Goal: Task Accomplishment & Management: Complete application form

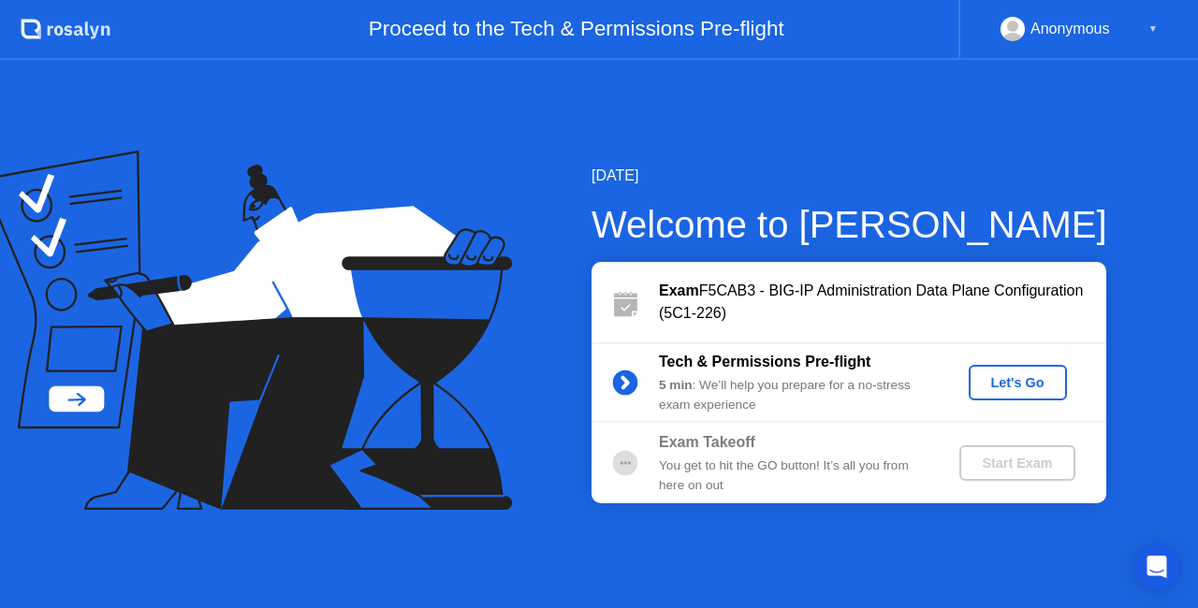
click at [998, 397] on button "Let's Go" at bounding box center [1018, 383] width 98 height 36
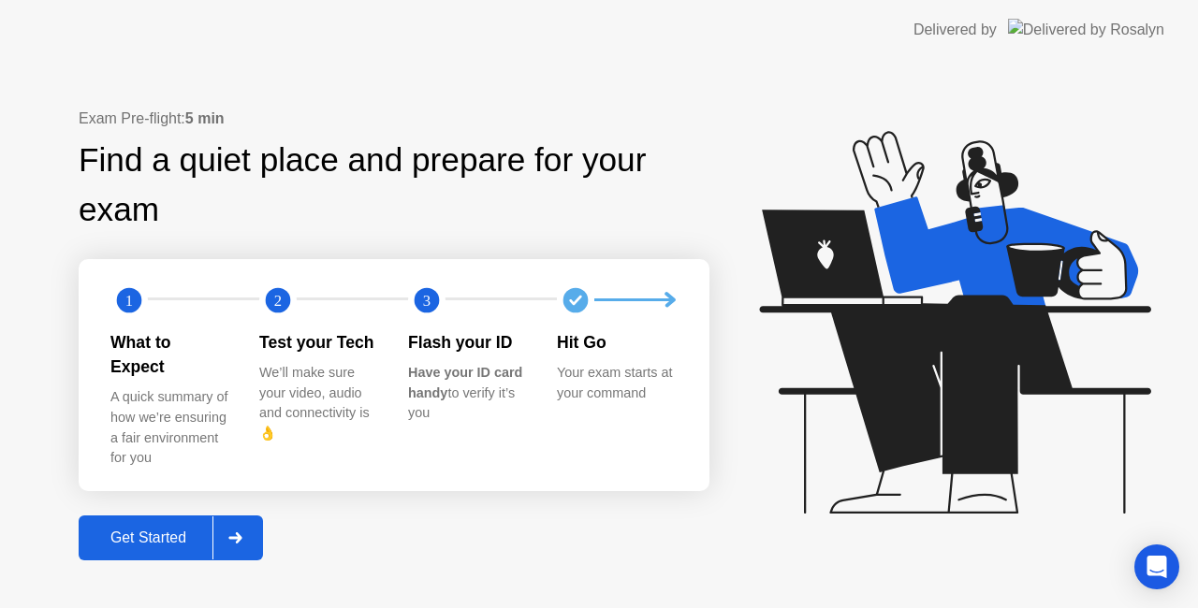
click at [193, 530] on div "Get Started" at bounding box center [148, 538] width 128 height 17
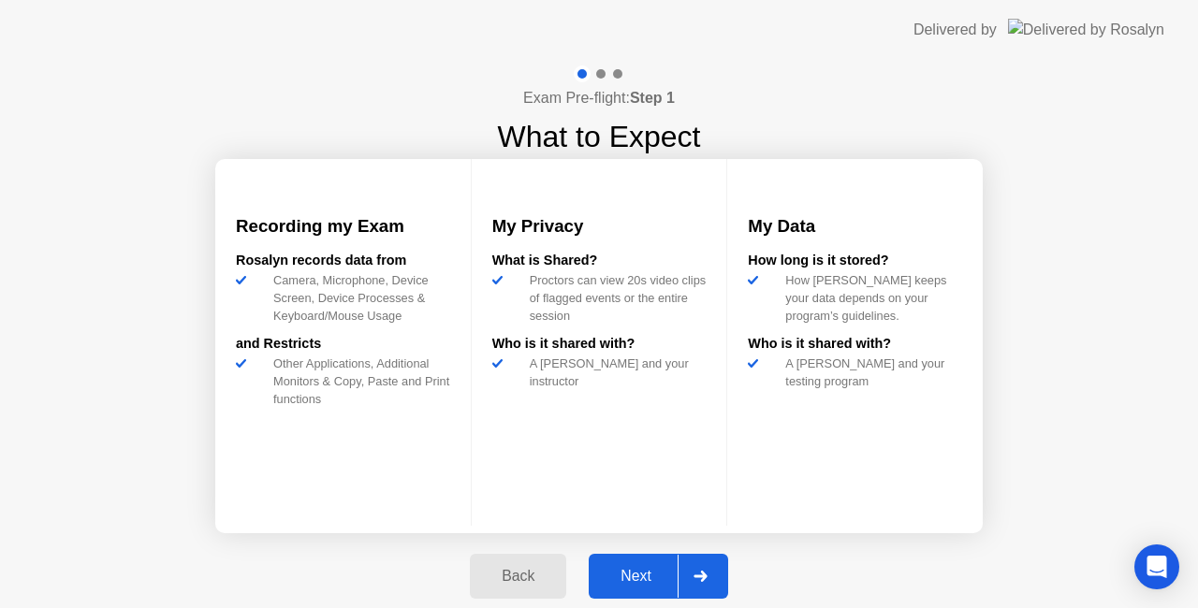
click at [653, 577] on div "Next" at bounding box center [635, 576] width 83 height 17
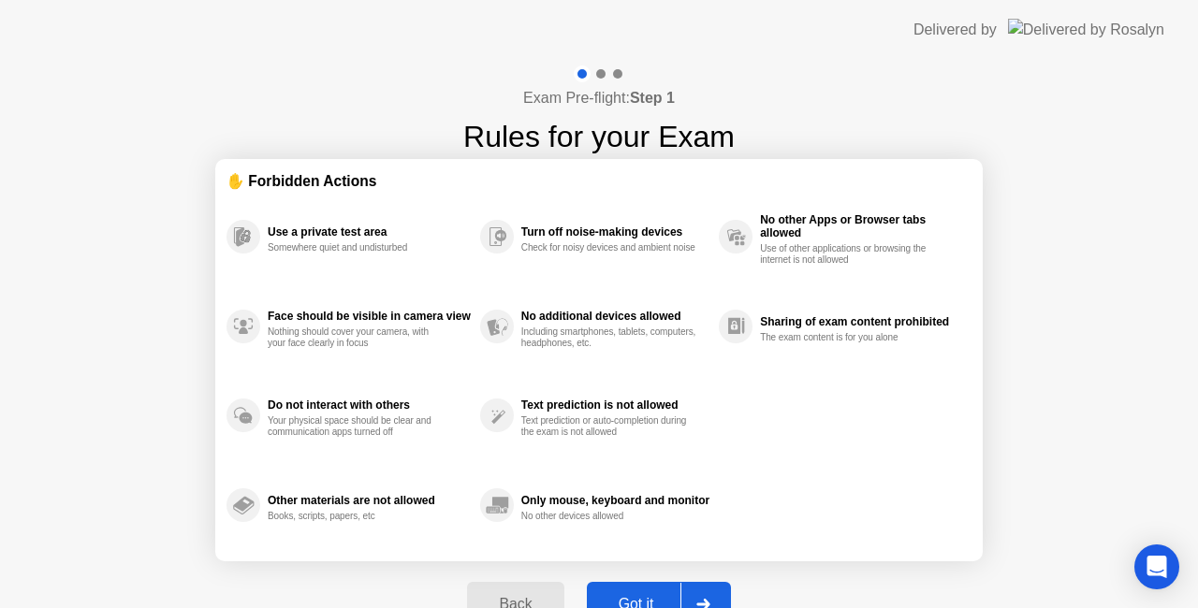
click at [644, 598] on div "Got it" at bounding box center [636, 604] width 88 height 17
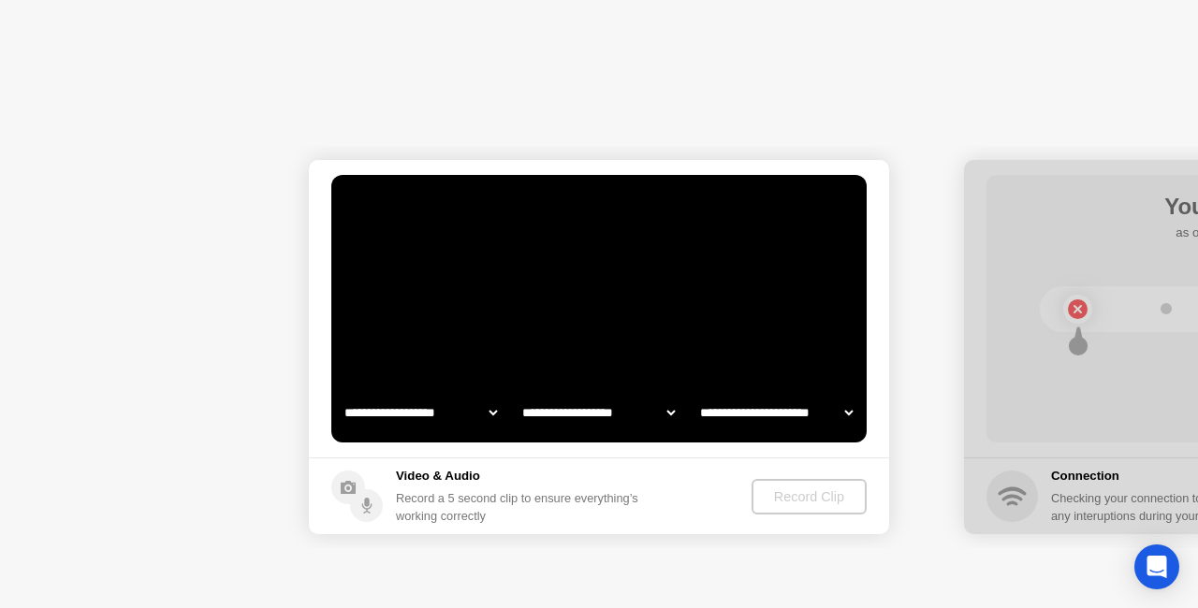
select select "**********"
select select "*******"
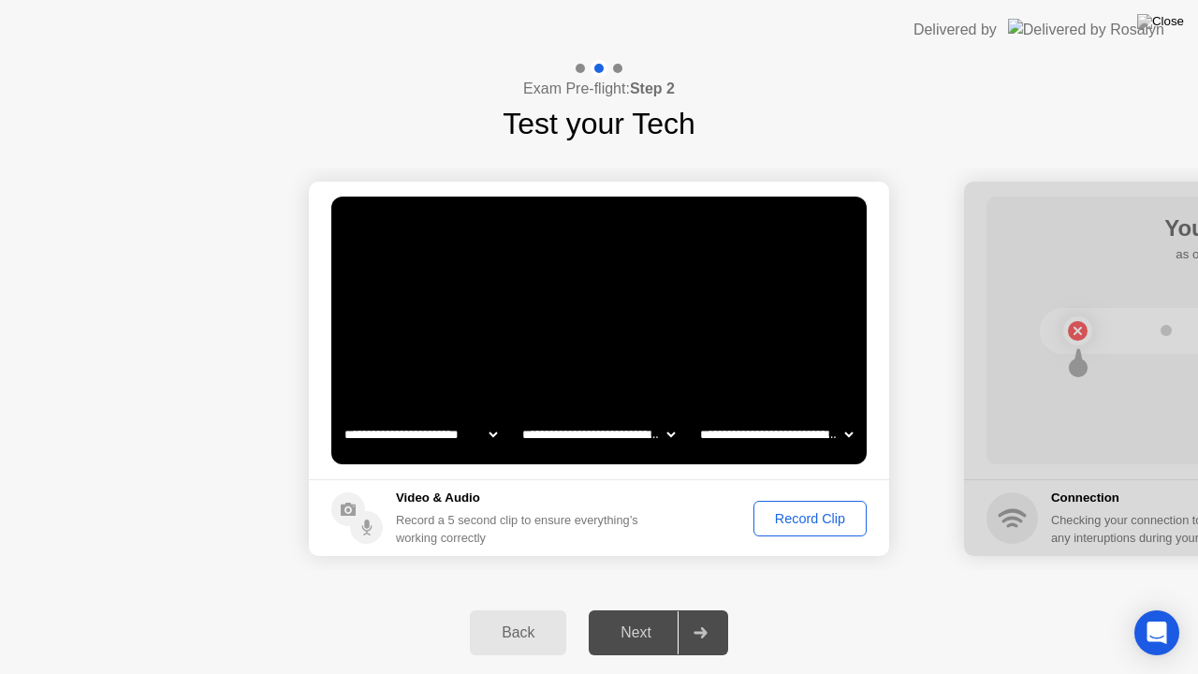
click at [804, 511] on div "Record Clip" at bounding box center [810, 518] width 100 height 15
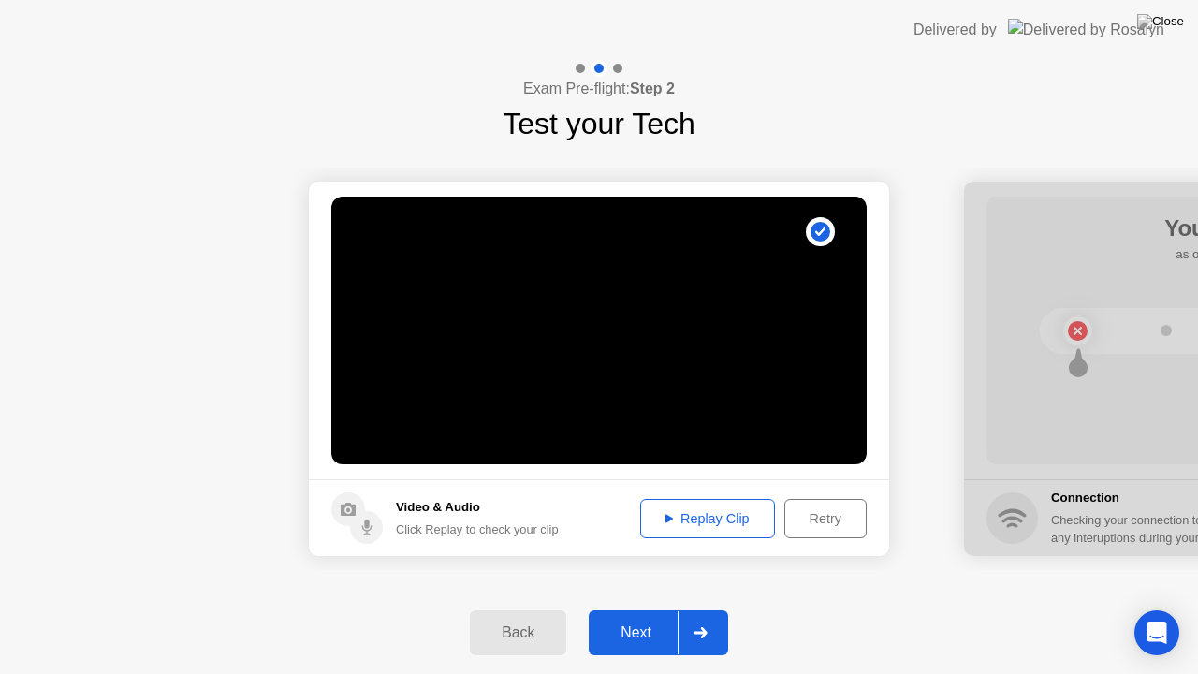
click at [801, 526] on div "Retry" at bounding box center [825, 518] width 69 height 15
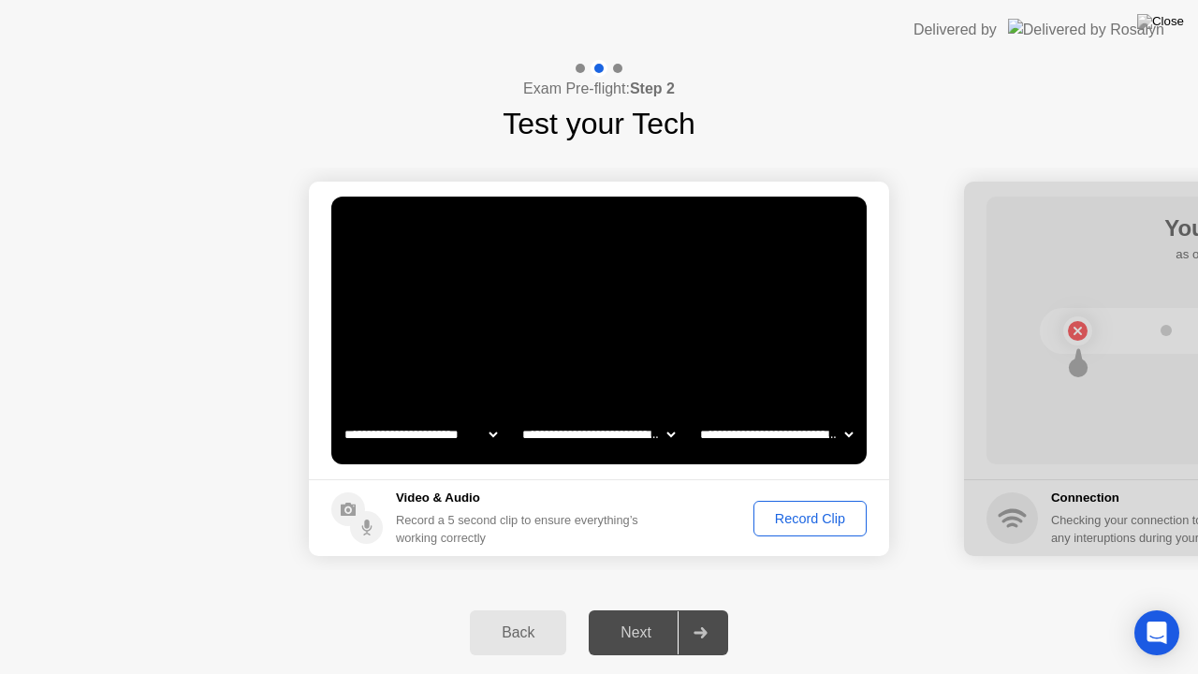
click at [801, 526] on div "Record Clip" at bounding box center [810, 518] width 100 height 15
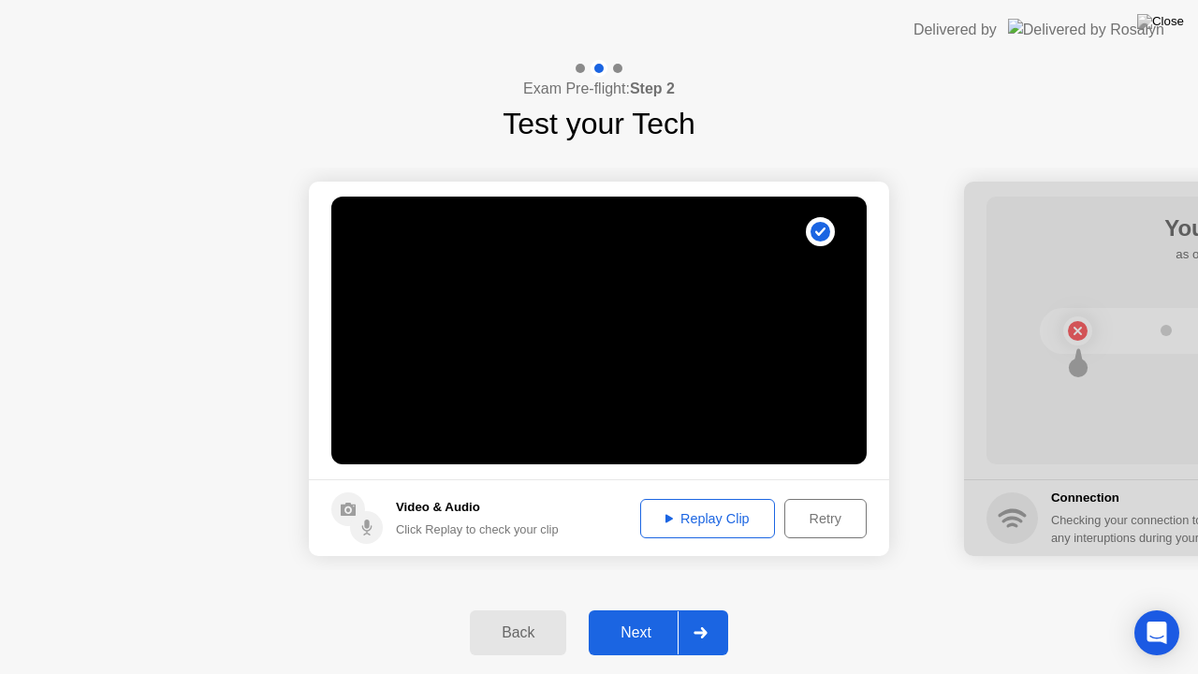
click at [625, 607] on div "Next" at bounding box center [635, 632] width 83 height 17
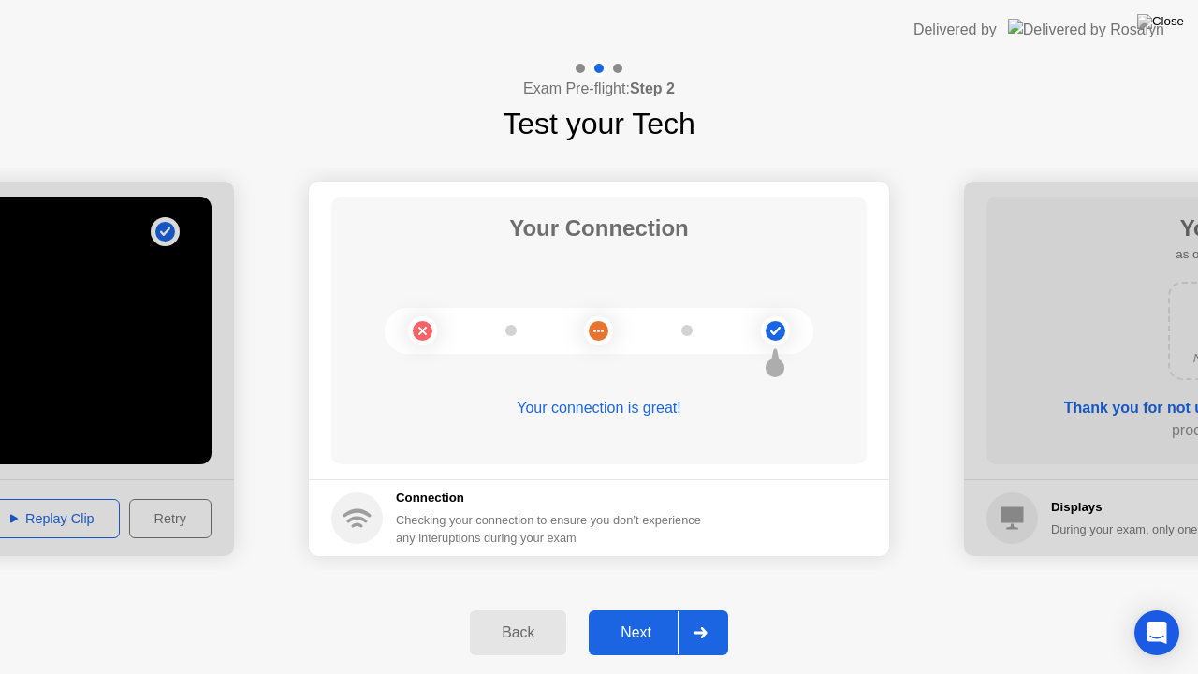
click at [835, 599] on div "Back Next" at bounding box center [599, 633] width 1198 height 82
click at [665, 607] on div "Next" at bounding box center [635, 632] width 83 height 17
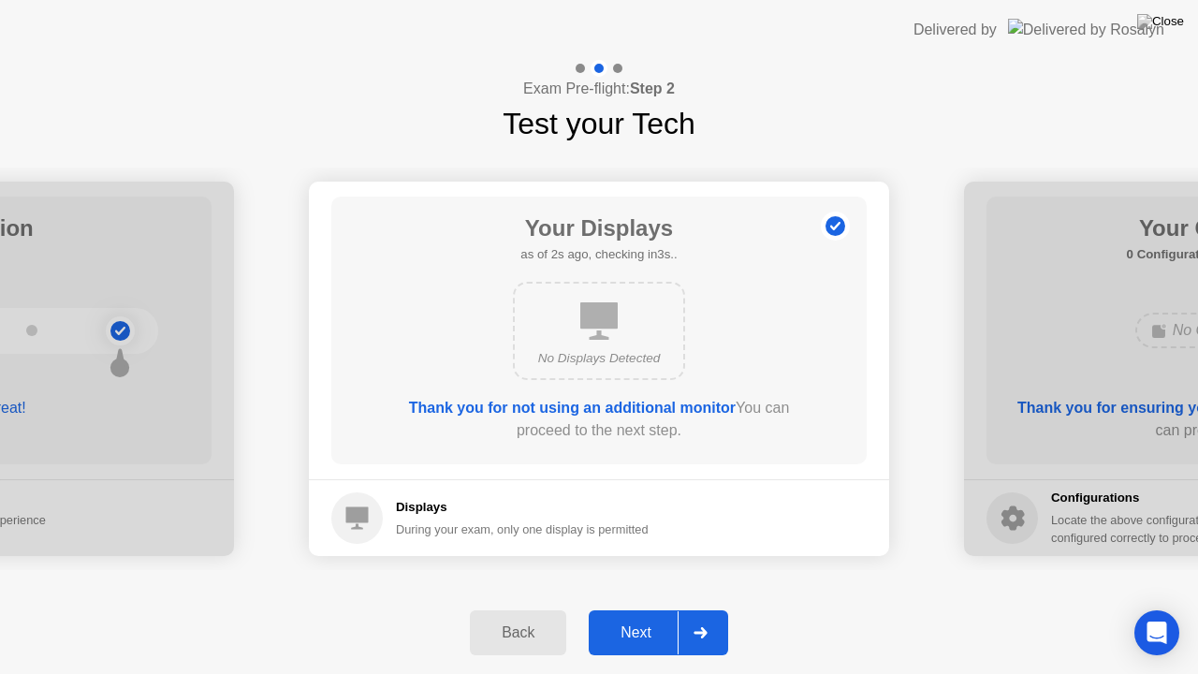
click at [665, 607] on div "Next" at bounding box center [635, 632] width 83 height 17
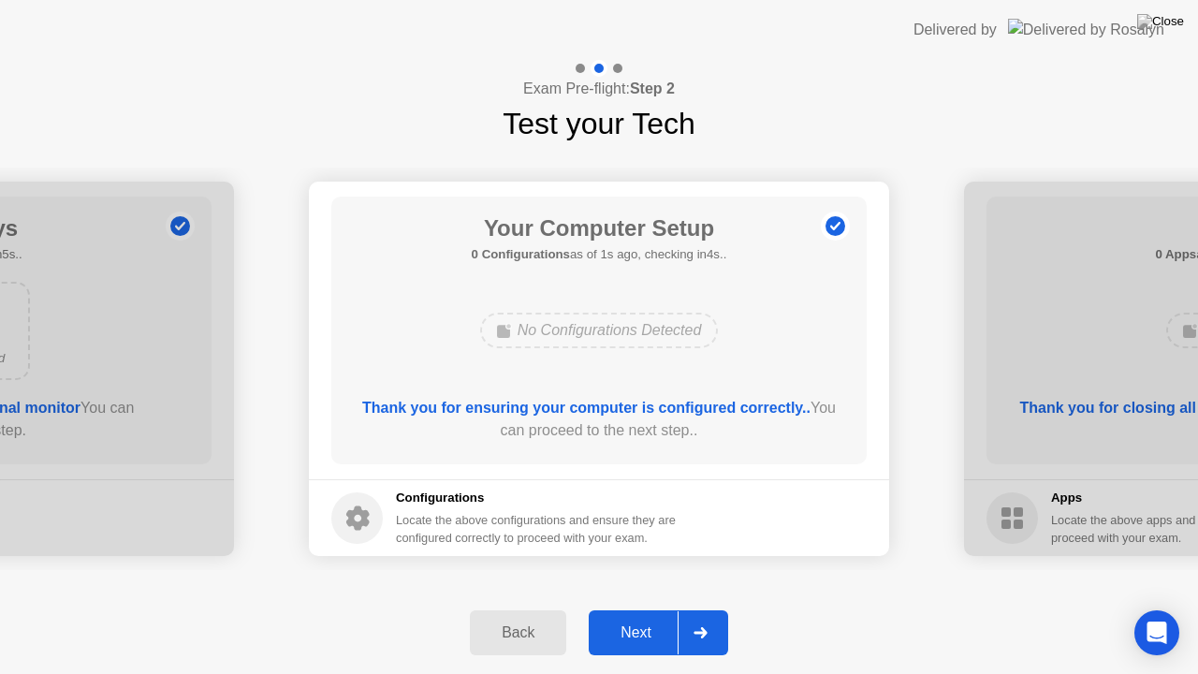
click at [665, 607] on div "Next" at bounding box center [635, 632] width 83 height 17
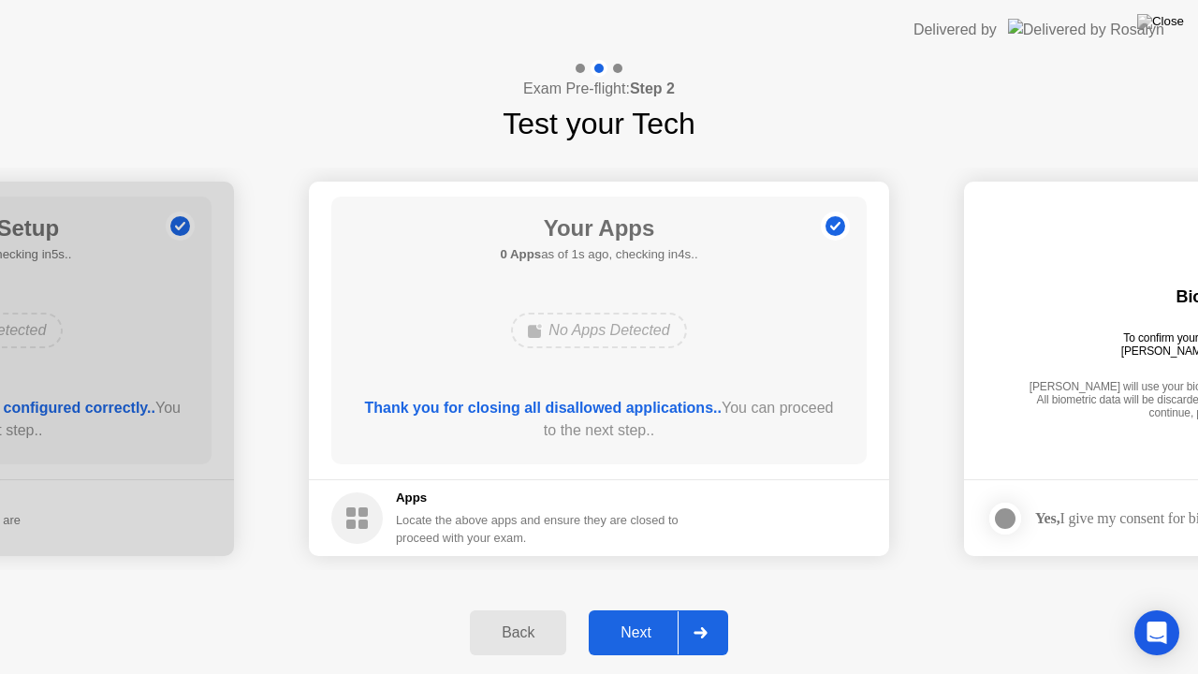
click at [665, 607] on div "Next" at bounding box center [635, 632] width 83 height 17
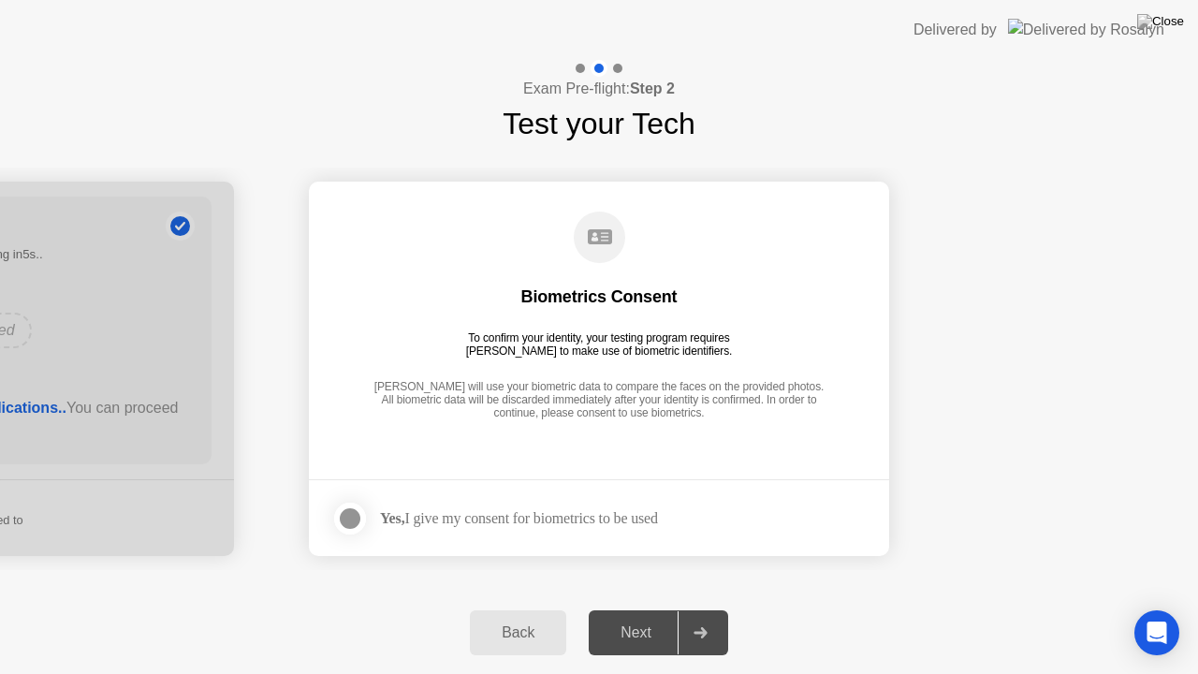
click at [454, 516] on div "Yes, I give my consent for biometrics to be used" at bounding box center [519, 518] width 278 height 18
click at [341, 519] on div at bounding box center [350, 518] width 22 height 22
click at [655, 607] on div "Next" at bounding box center [635, 632] width 83 height 17
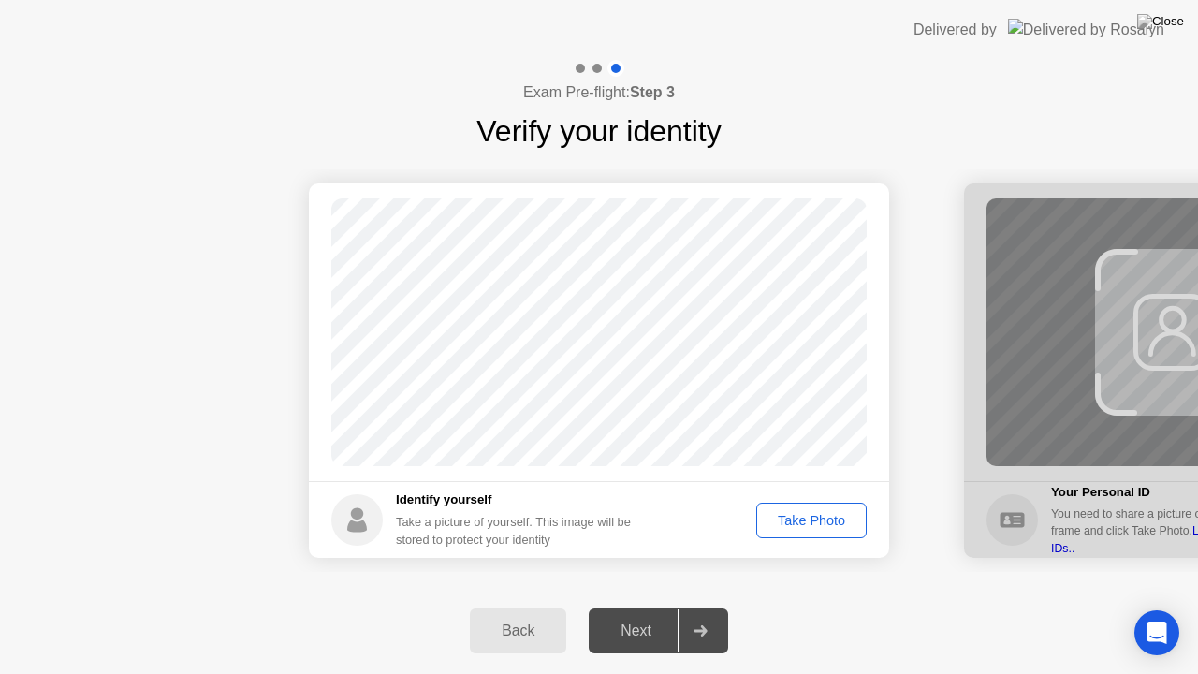
click at [790, 526] on div "Take Photo" at bounding box center [811, 520] width 97 height 15
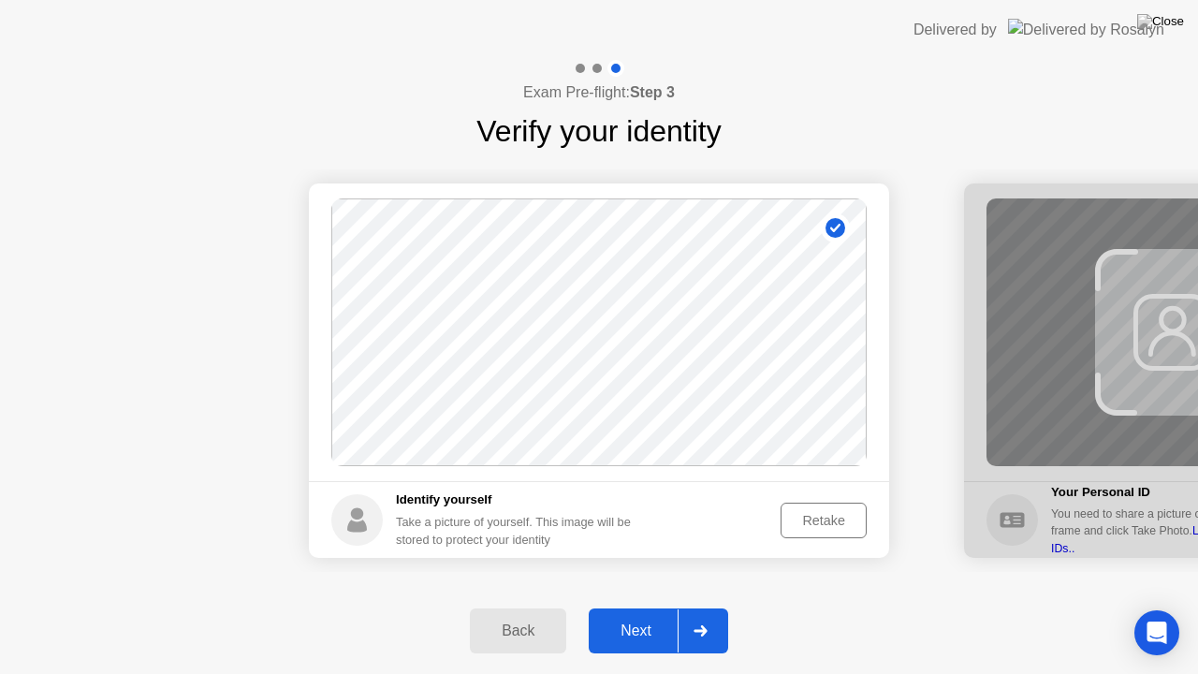
click at [643, 607] on div "Next" at bounding box center [635, 630] width 83 height 17
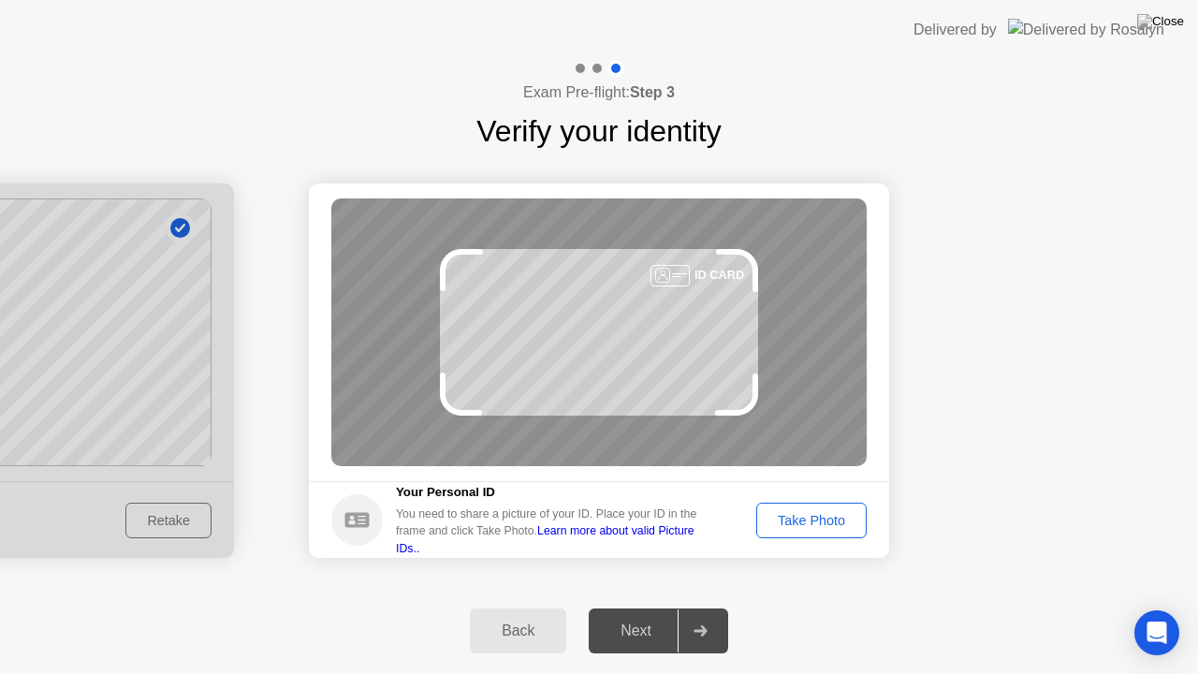
click at [848, 522] on div "Take Photo" at bounding box center [811, 520] width 97 height 15
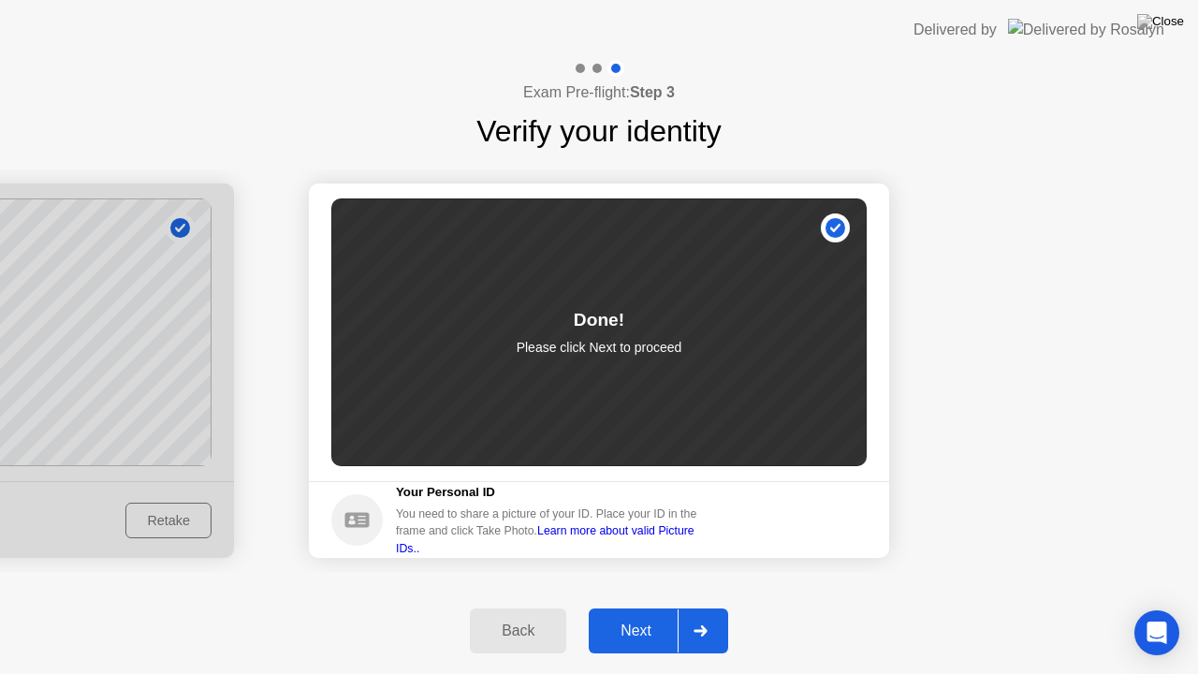
click at [648, 607] on div "Next" at bounding box center [635, 630] width 83 height 17
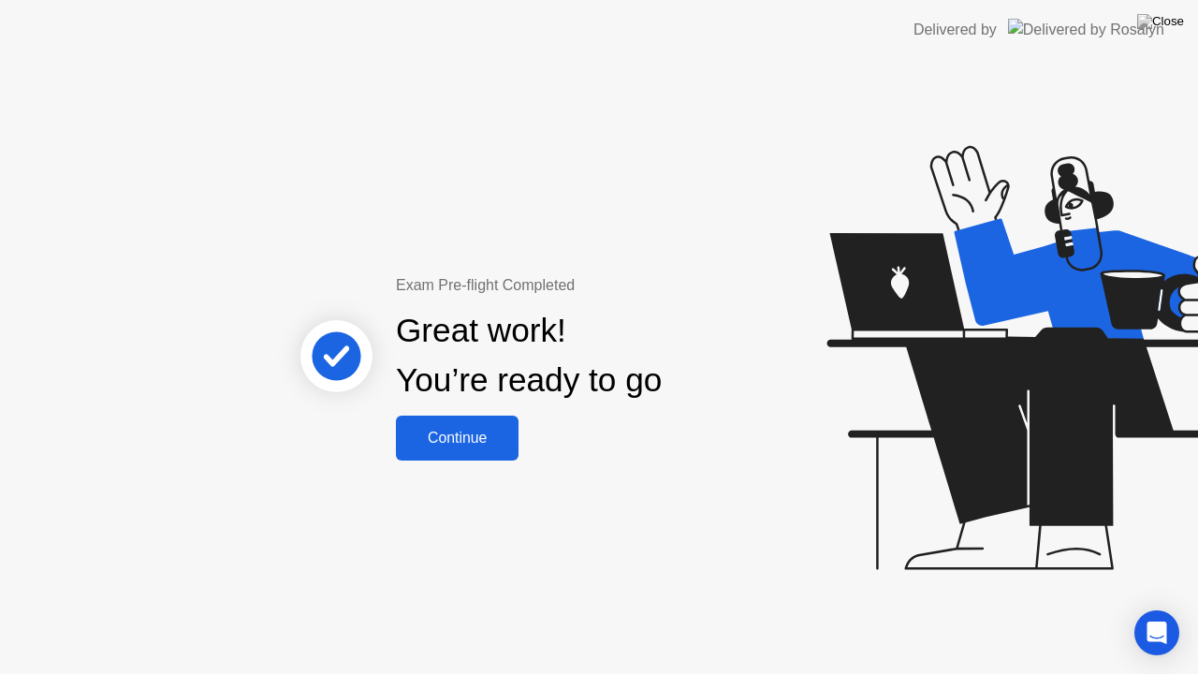
click at [478, 433] on div "Continue" at bounding box center [457, 438] width 111 height 17
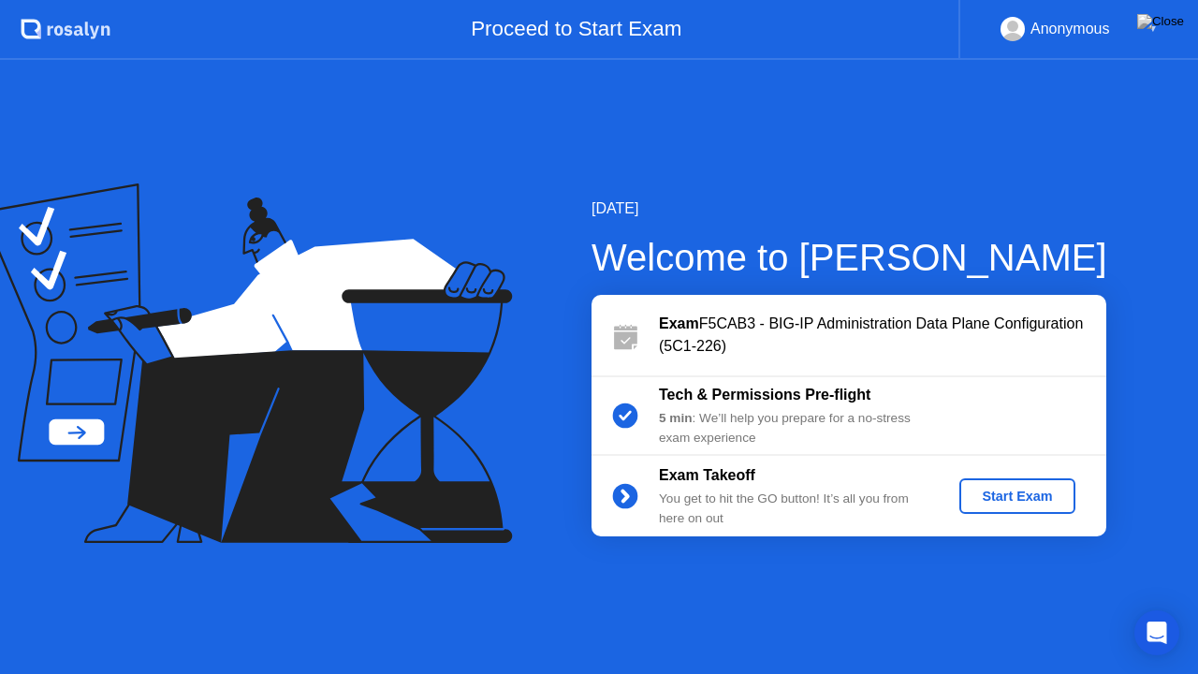
click at [986, 497] on div "Start Exam" at bounding box center [1017, 496] width 100 height 15
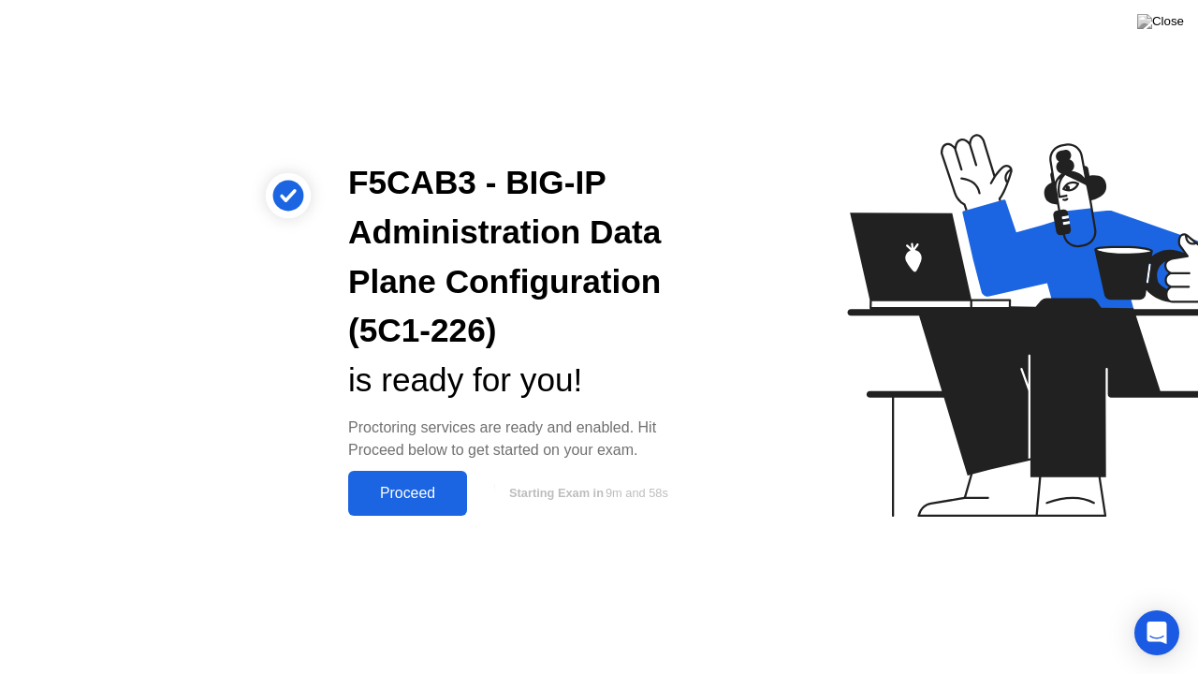
click at [422, 490] on div "Proceed" at bounding box center [408, 493] width 108 height 17
